Goal: Find specific page/section: Find specific page/section

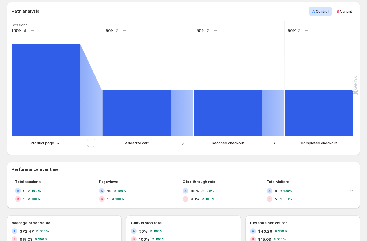
scroll to position [122, 0]
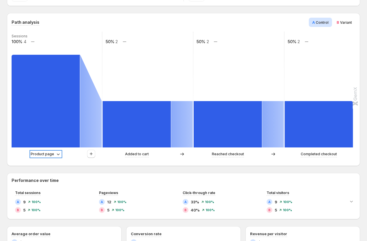
click at [45, 155] on p "Product page" at bounding box center [42, 154] width 23 height 6
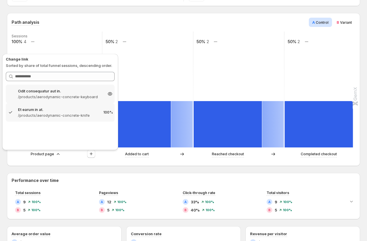
click at [35, 89] on p "Odit consequatur aut in." at bounding box center [60, 91] width 85 height 6
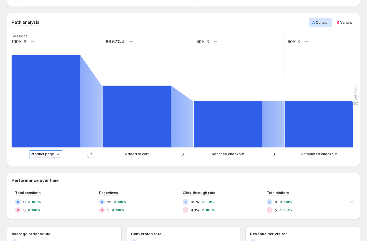
click at [40, 153] on p "Product page" at bounding box center [42, 154] width 23 height 6
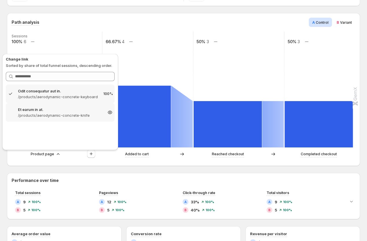
click at [38, 115] on p "/products/aerodynamic-concrete-knife" at bounding box center [60, 115] width 85 height 6
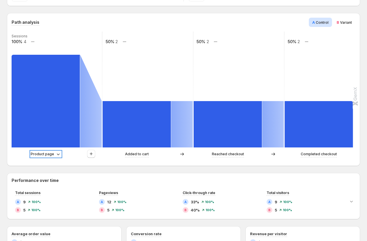
click at [41, 155] on p "Product page" at bounding box center [42, 154] width 23 height 6
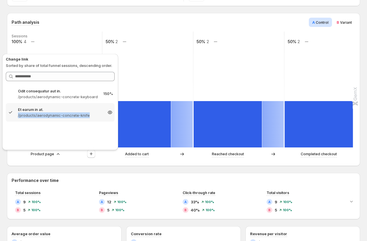
drag, startPoint x: 17, startPoint y: 116, endPoint x: 88, endPoint y: 119, distance: 71.4
click at [88, 119] on div "Et earum in at. /products/aerodynamic-concrete-knife 100%" at bounding box center [60, 112] width 109 height 19
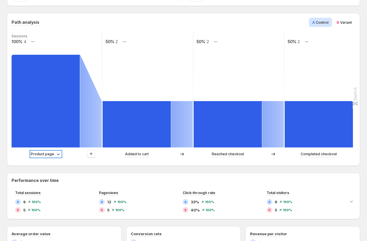
click at [39, 153] on p "Product page" at bounding box center [42, 154] width 23 height 6
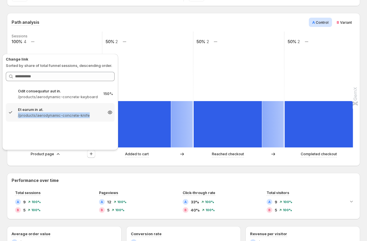
copy p "/products/aerodynamic-concrete-knife"
drag, startPoint x: 15, startPoint y: 116, endPoint x: 46, endPoint y: 137, distance: 37.5
click at [59, 130] on div "Odit consequatur aut in. /products/aerodynamic-concrete-keyboard 150% Et earum …" at bounding box center [60, 116] width 109 height 63
click at [19, 161] on div "Product page Added to cart Reached checkout Completed checkout" at bounding box center [183, 156] width 343 height 12
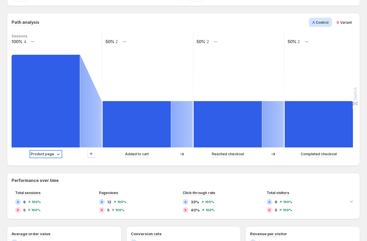
click at [34, 154] on p "Product page" at bounding box center [42, 154] width 23 height 6
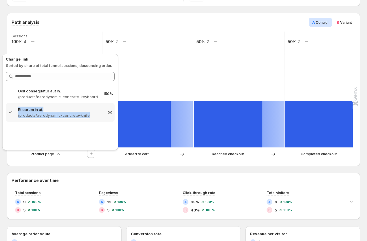
drag, startPoint x: 15, startPoint y: 115, endPoint x: 102, endPoint y: 121, distance: 86.5
click at [102, 121] on div "Et earum in at. /products/aerodynamic-concrete-knife 100%" at bounding box center [60, 112] width 109 height 19
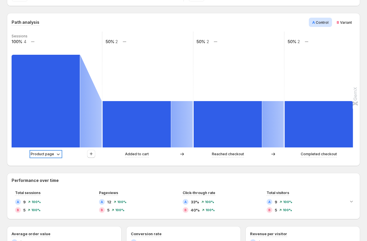
click at [43, 155] on p "Product page" at bounding box center [42, 154] width 23 height 6
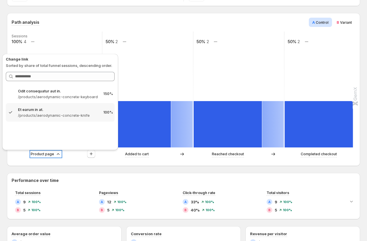
click at [45, 154] on p "Product page" at bounding box center [42, 154] width 23 height 6
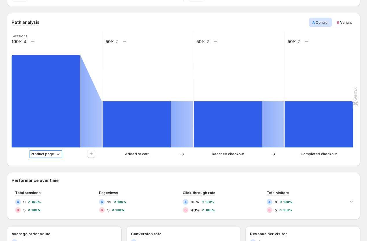
click at [44, 155] on p "Product page" at bounding box center [42, 154] width 23 height 6
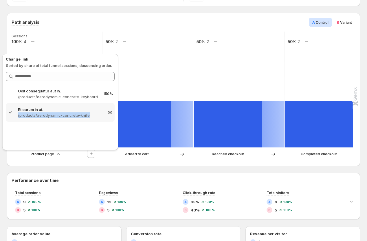
copy p "/products/aerodynamic-concrete-knife"
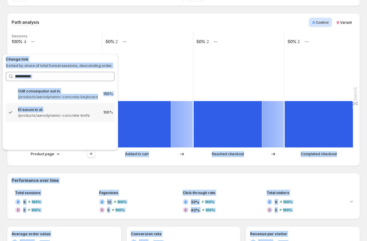
drag, startPoint x: 16, startPoint y: 117, endPoint x: -11, endPoint y: 169, distance: 58.2
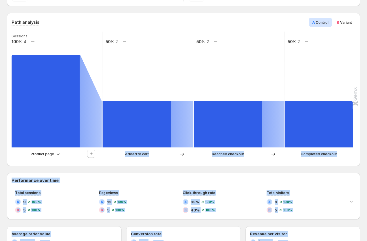
click at [8, 159] on div "Path analysis A Control B Variant Sessions 100% 4 50% 2 50% 2 50% 2 Product pag…" at bounding box center [184, 89] width 354 height 153
